Goal: Use online tool/utility: Utilize a website feature to perform a specific function

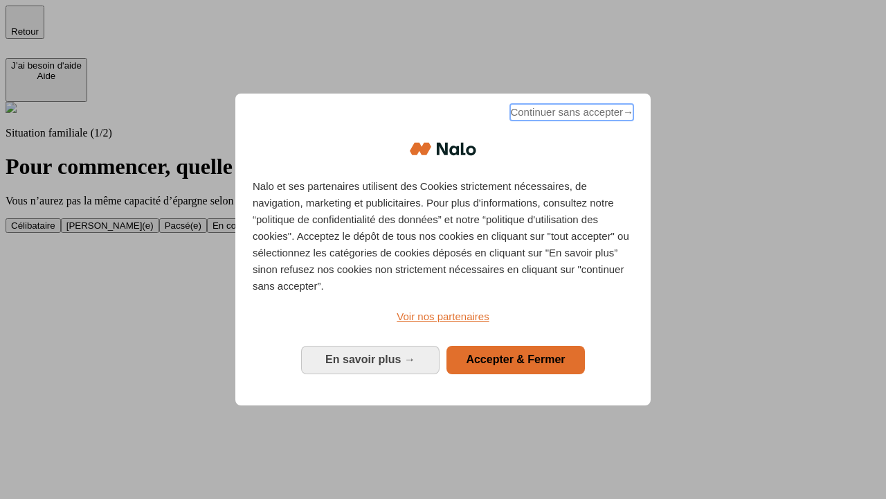
click at [571, 114] on span "Continuer sans accepter →" at bounding box center [571, 112] width 123 height 17
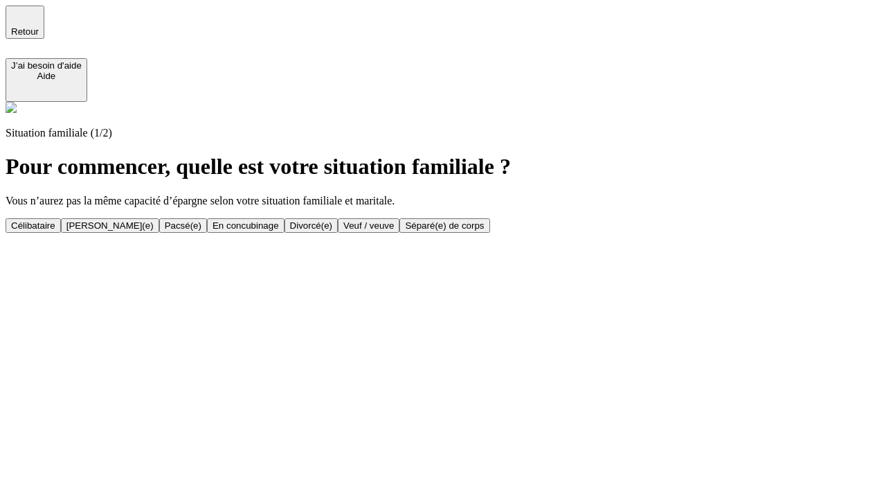
click at [154, 220] on div "[PERSON_NAME](e)" at bounding box center [109, 225] width 87 height 10
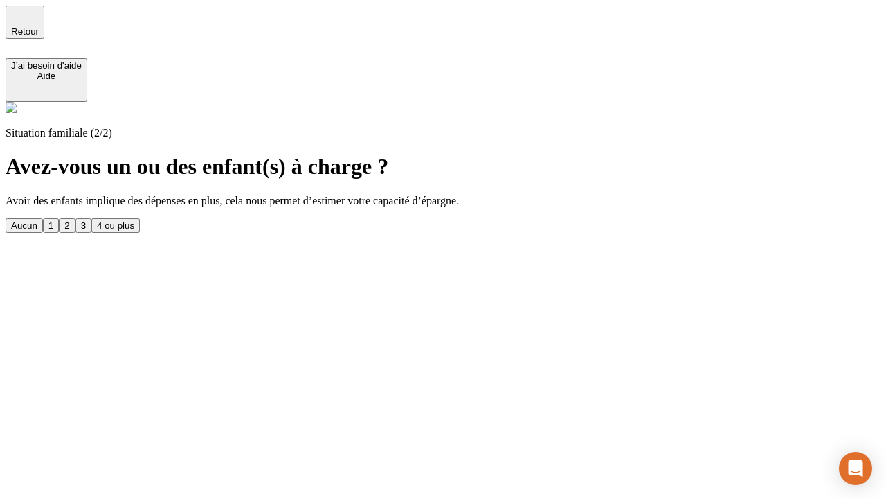
click at [53, 220] on div "1" at bounding box center [50, 225] width 5 height 10
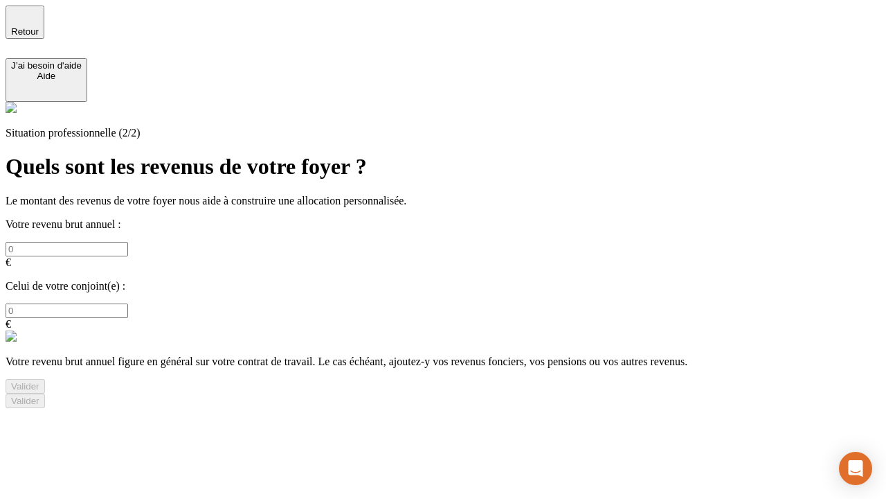
click at [128, 242] on input "text" at bounding box center [67, 249] width 123 height 15
type input "30 000"
click at [128, 303] on input "text" at bounding box center [67, 310] width 123 height 15
type input "40 000"
click at [39, 381] on div "Valider" at bounding box center [25, 386] width 28 height 10
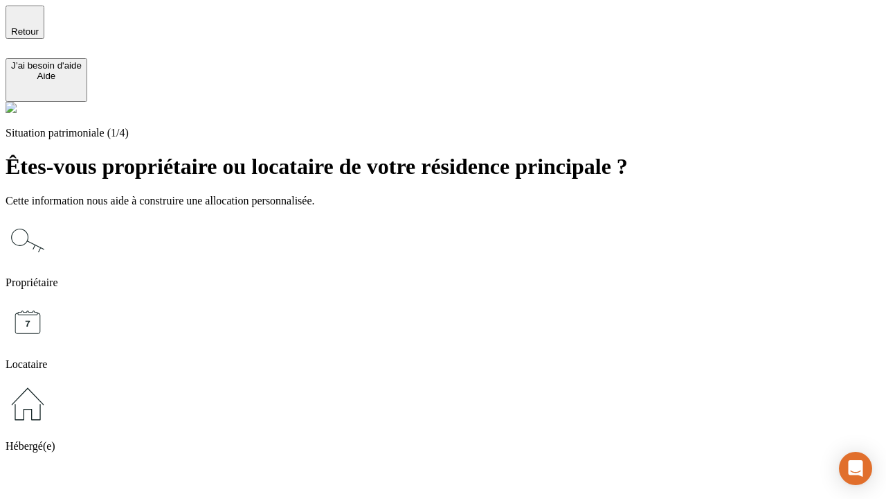
click at [50, 218] on icon at bounding box center [28, 240] width 44 height 44
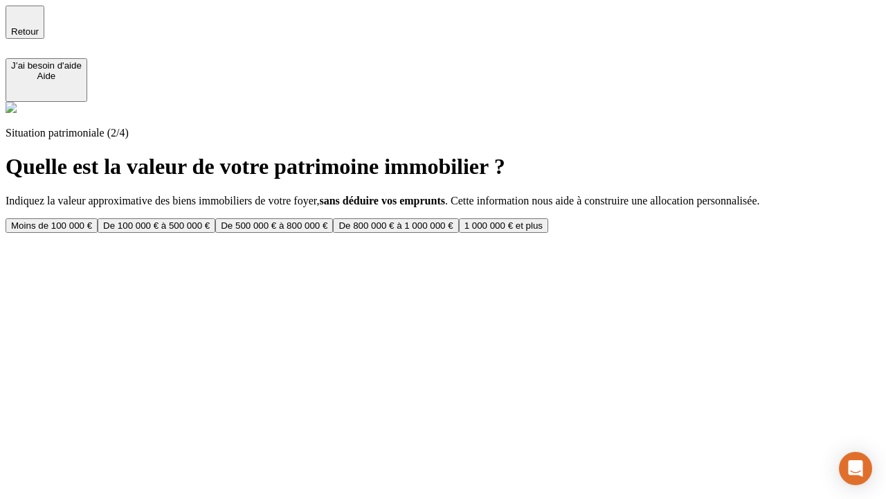
click at [210, 220] on div "De 100 000 € à 500 000 €" at bounding box center [156, 225] width 107 height 10
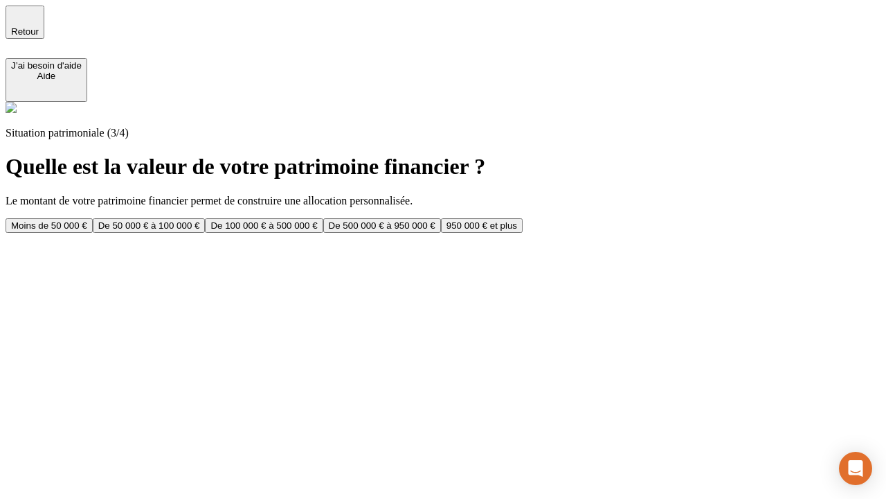
click at [87, 220] on div "Moins de 50 000 €" at bounding box center [49, 225] width 76 height 10
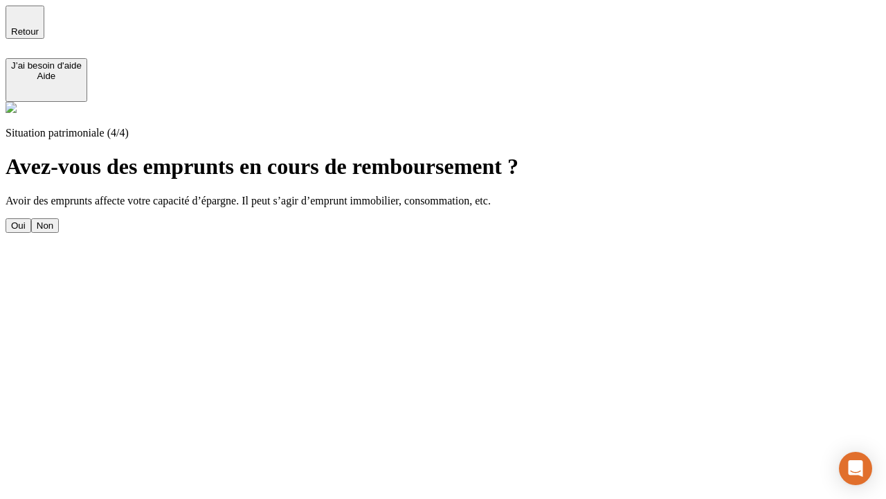
click at [26, 220] on div "Oui" at bounding box center [18, 225] width 15 height 10
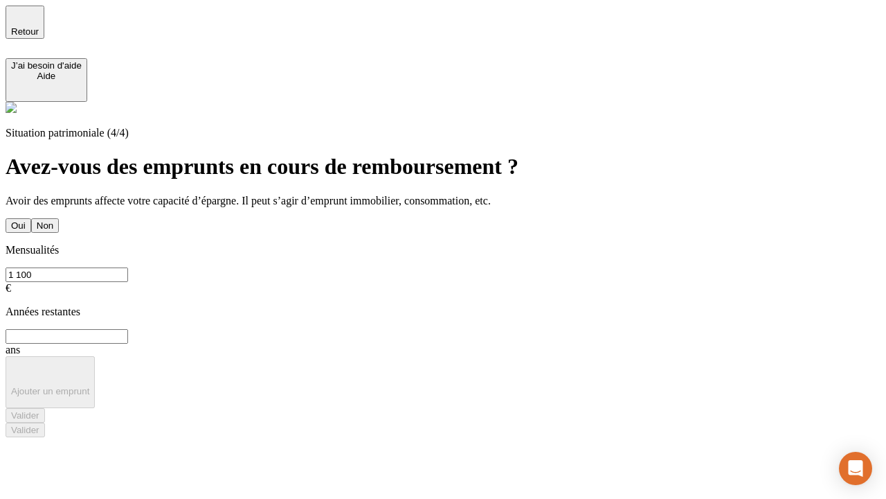
type input "1 100"
type input "20"
click at [39, 410] on div "Valider" at bounding box center [25, 415] width 28 height 10
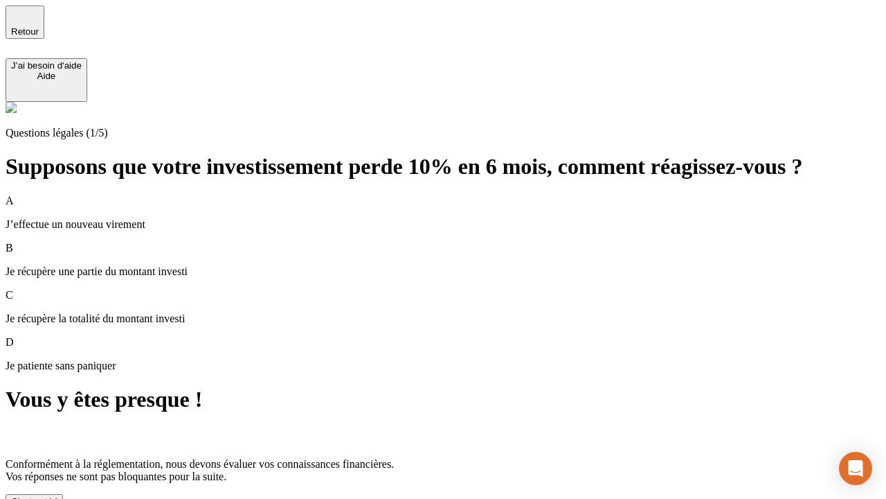
click at [57, 496] on div "C'est noté !" at bounding box center [34, 501] width 46 height 10
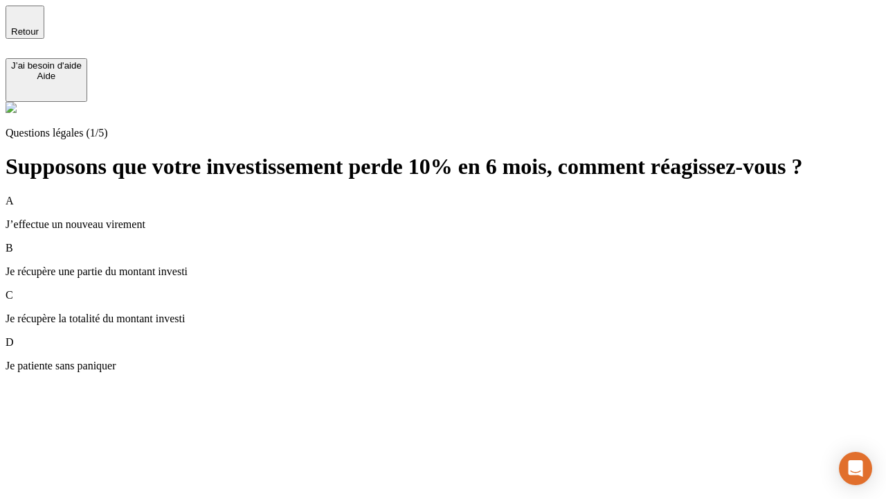
click at [460, 265] on p "Je récupère une partie du montant investi" at bounding box center [443, 271] width 875 height 12
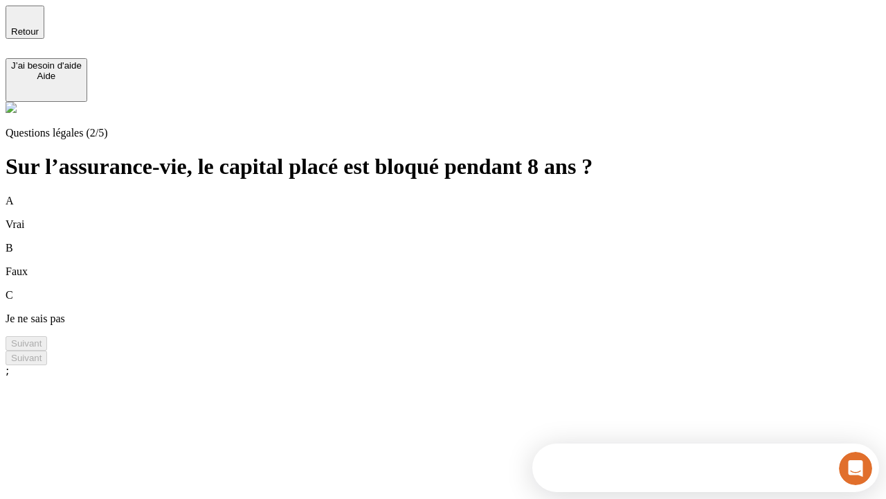
click at [460, 195] on div "A Vrai" at bounding box center [443, 213] width 875 height 36
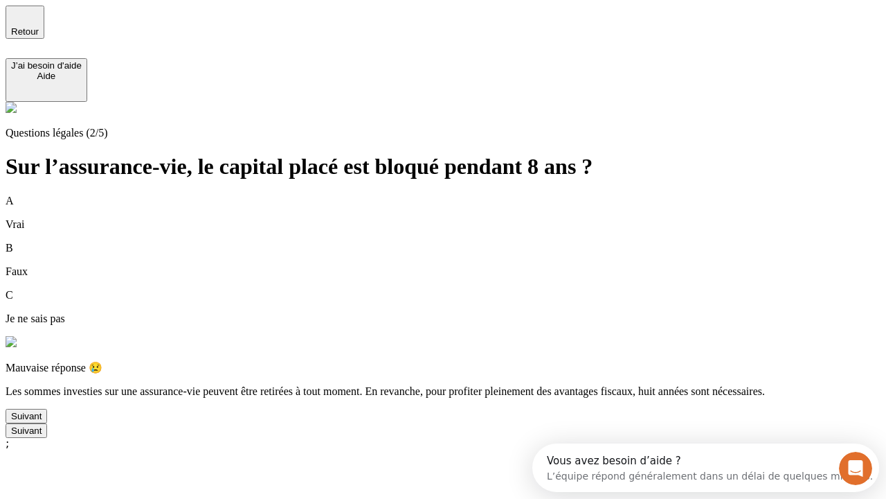
click at [42, 421] on div "Suivant" at bounding box center [26, 416] width 30 height 10
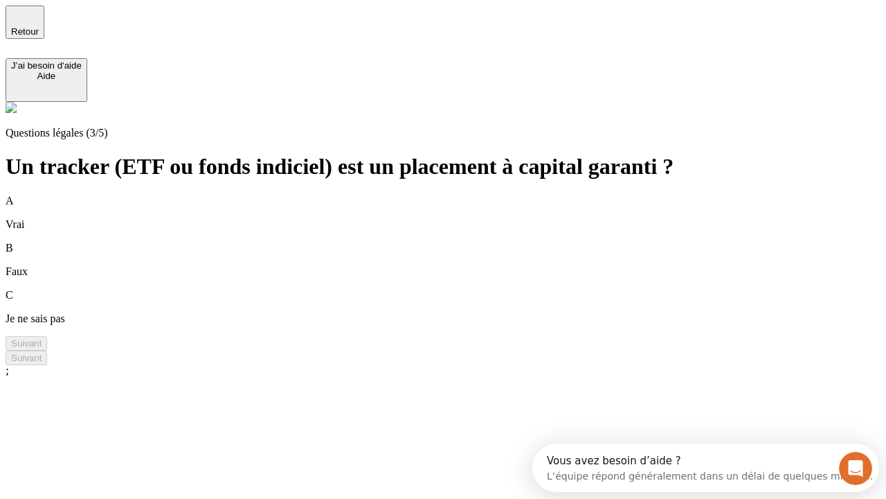
click at [460, 242] on div "B Faux" at bounding box center [443, 260] width 875 height 36
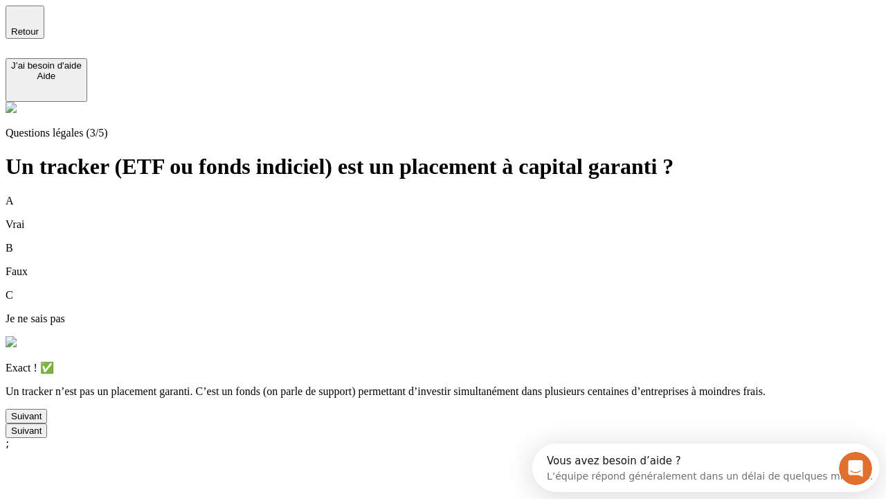
click at [42, 421] on div "Suivant" at bounding box center [26, 416] width 30 height 10
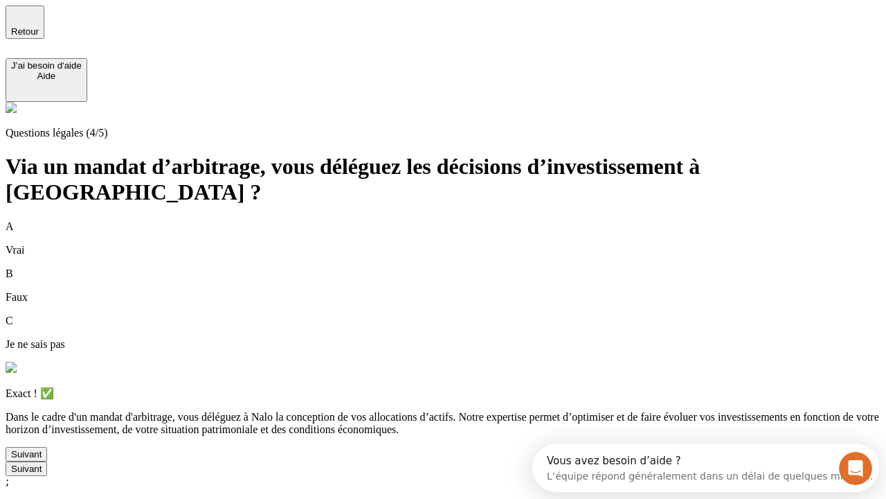
click at [42, 459] on div "Suivant" at bounding box center [26, 454] width 30 height 10
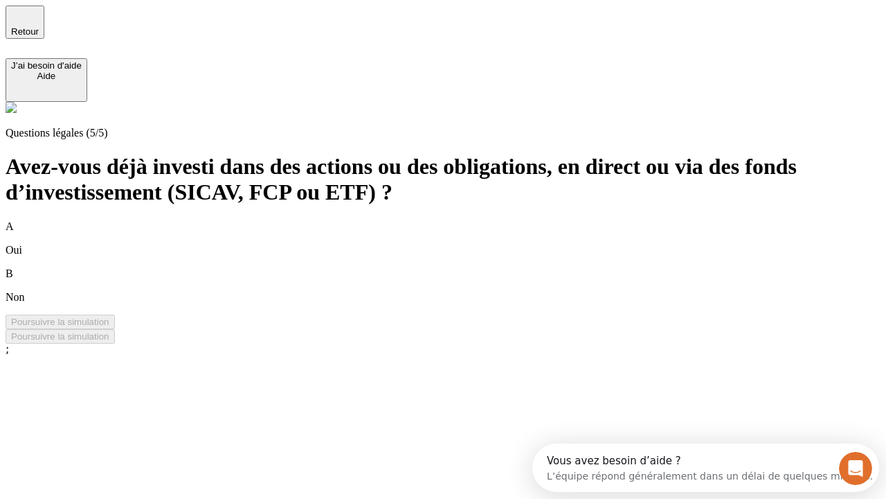
click at [460, 267] on div "B Non" at bounding box center [443, 285] width 875 height 36
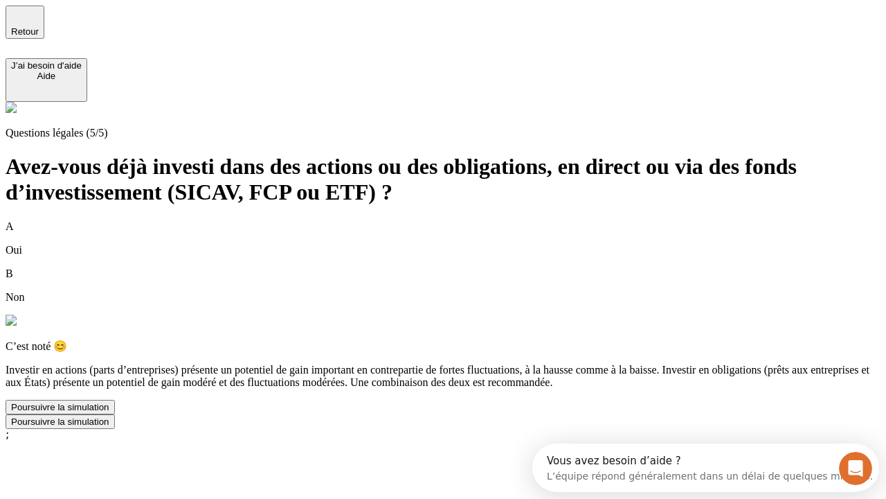
click at [109, 412] on div "Poursuivre la simulation" at bounding box center [60, 407] width 98 height 10
